Goal: Navigation & Orientation: Find specific page/section

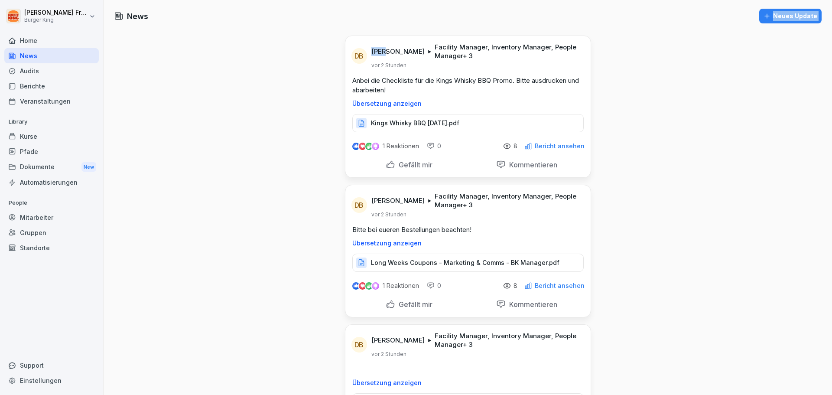
drag, startPoint x: 385, startPoint y: 35, endPoint x: 385, endPoint y: 40, distance: 5.2
click at [49, 166] on div "Dokumente New" at bounding box center [51, 167] width 94 height 16
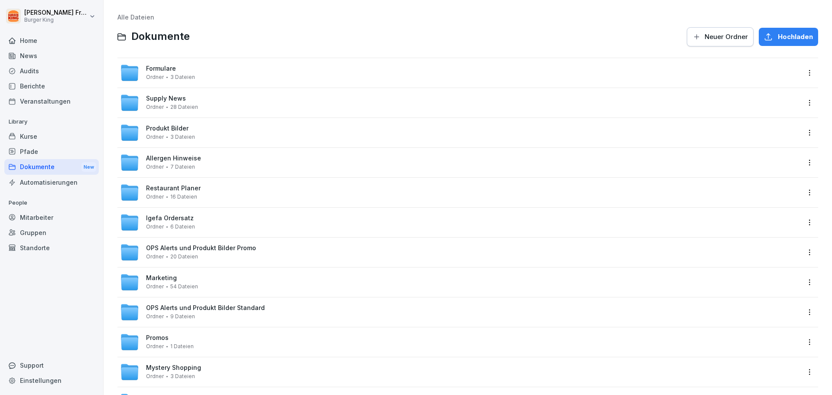
click at [49, 168] on div "Dokumente New" at bounding box center [51, 167] width 94 height 16
click at [261, 204] on div "Restaurant Planer Ordner 16 Dateien" at bounding box center [467, 192] width 700 height 29
click at [260, 204] on div "Restaurant Planer Ordner 16 Dateien" at bounding box center [467, 192] width 700 height 29
click at [187, 183] on div "Restaurant Planer Ordner 16 Dateien" at bounding box center [460, 192] width 680 height 19
